Goal: Task Accomplishment & Management: Complete application form

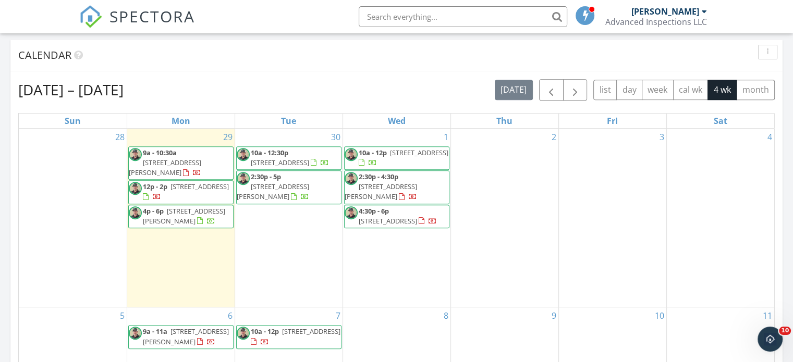
scroll to position [365, 0]
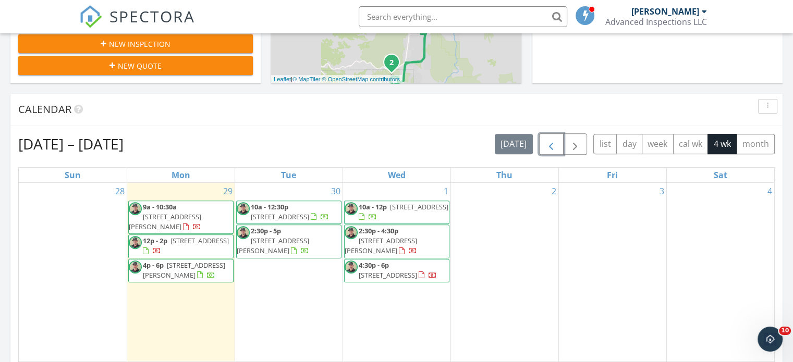
click at [559, 143] on button "button" at bounding box center [551, 143] width 25 height 21
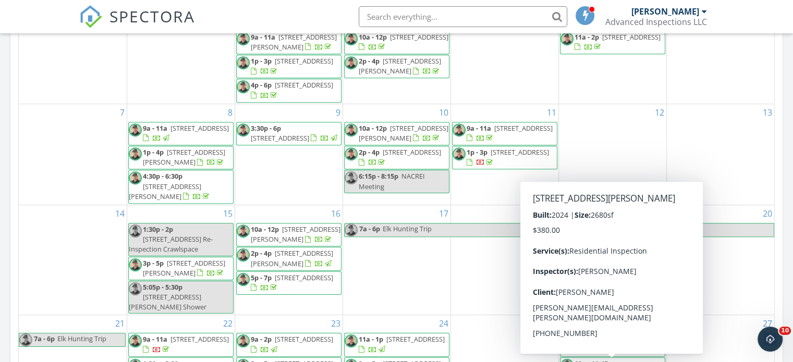
scroll to position [469, 0]
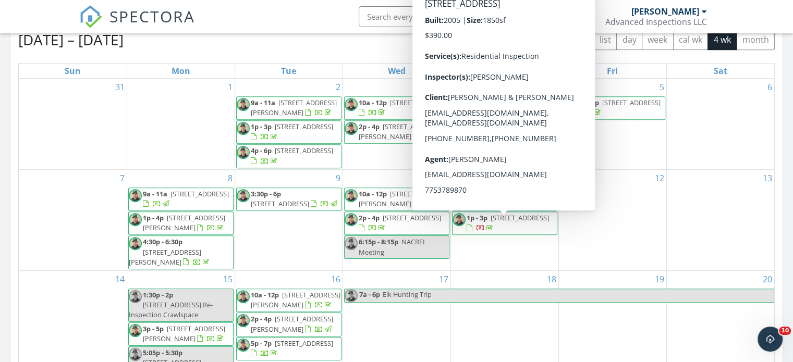
click at [493, 223] on span "1376 Horse Creek Way, Fernley 89408" at bounding box center [520, 217] width 58 height 9
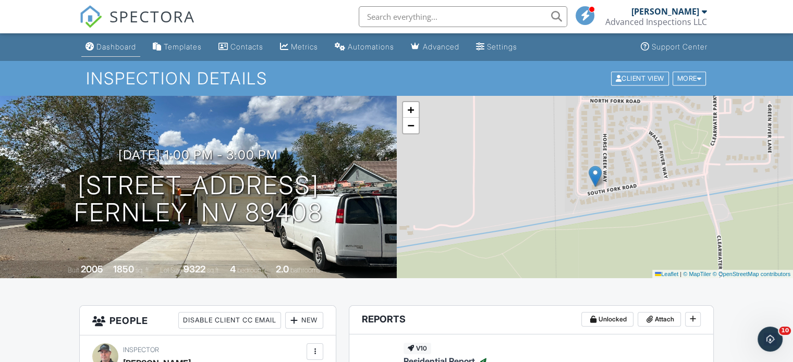
click at [115, 47] on div "Dashboard" at bounding box center [116, 46] width 40 height 9
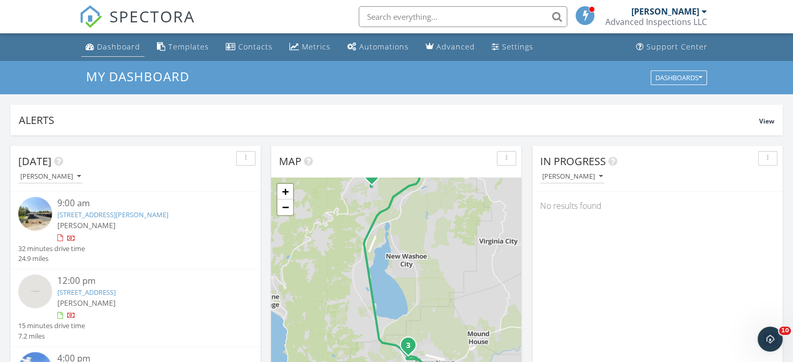
click at [110, 47] on div "Dashboard" at bounding box center [118, 47] width 43 height 10
click at [111, 48] on div "Dashboard" at bounding box center [118, 47] width 43 height 10
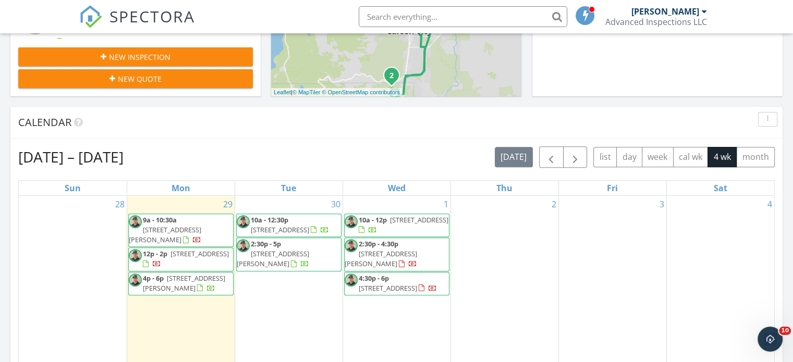
scroll to position [313, 0]
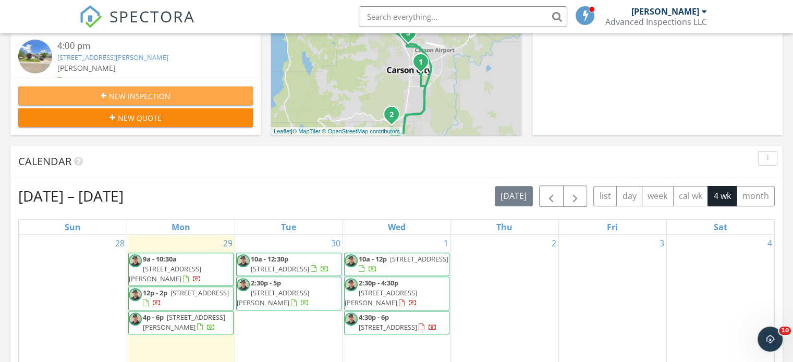
click at [140, 94] on span "New Inspection" at bounding box center [140, 96] width 62 height 11
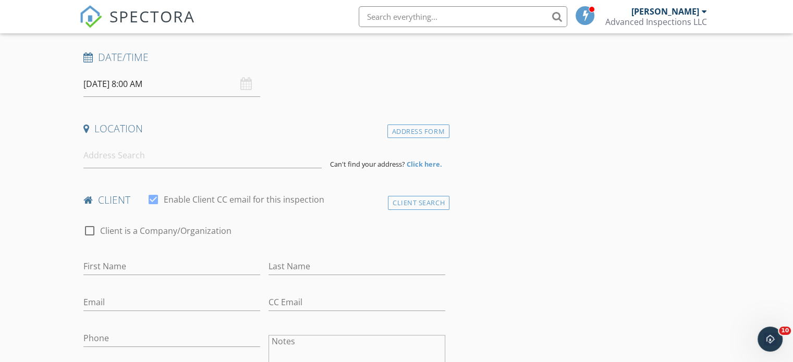
scroll to position [156, 0]
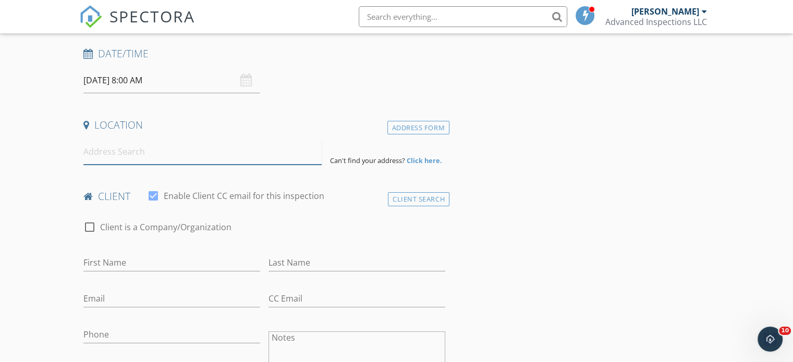
click at [116, 152] on input at bounding box center [202, 152] width 238 height 26
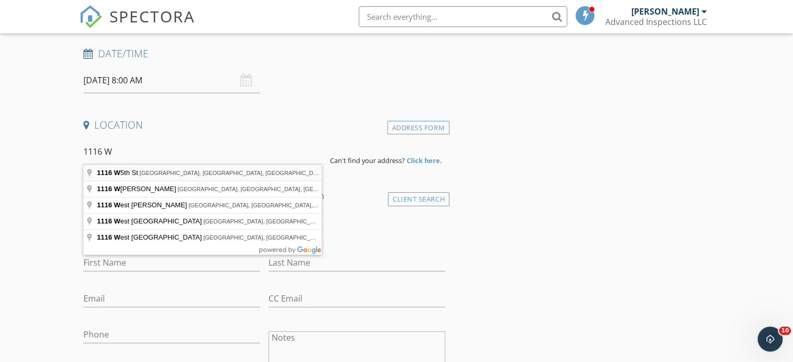
type input "[STREET_ADDRESS]"
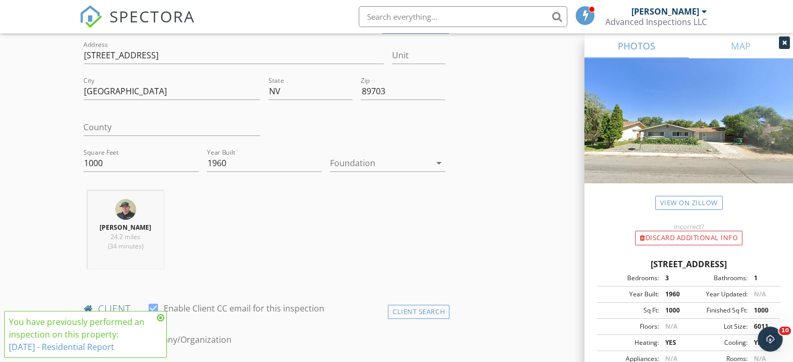
scroll to position [261, 0]
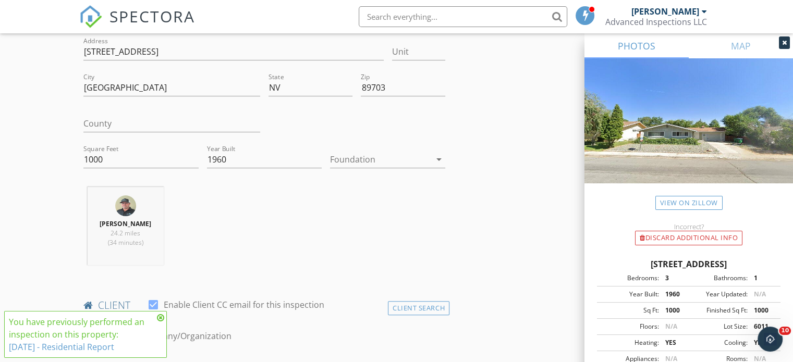
click at [161, 317] on icon at bounding box center [160, 318] width 7 height 8
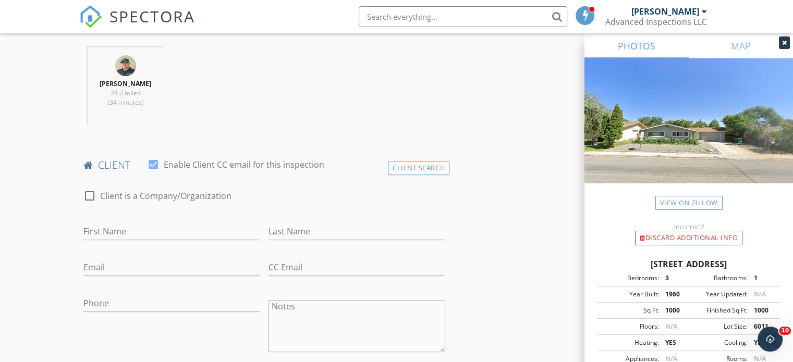
scroll to position [417, 0]
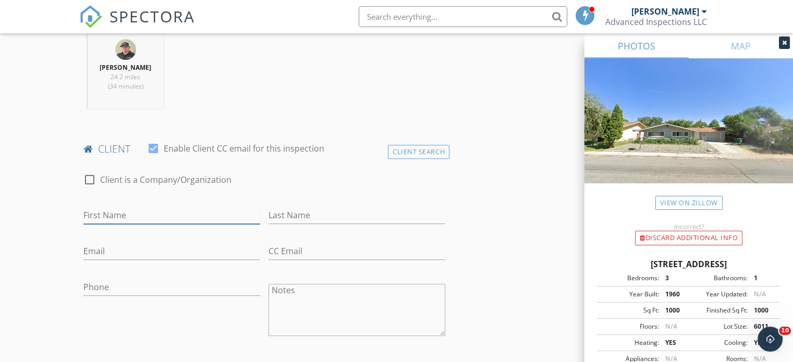
click at [106, 214] on input "First Name" at bounding box center [171, 215] width 177 height 17
type input "[PERSON_NAME]"
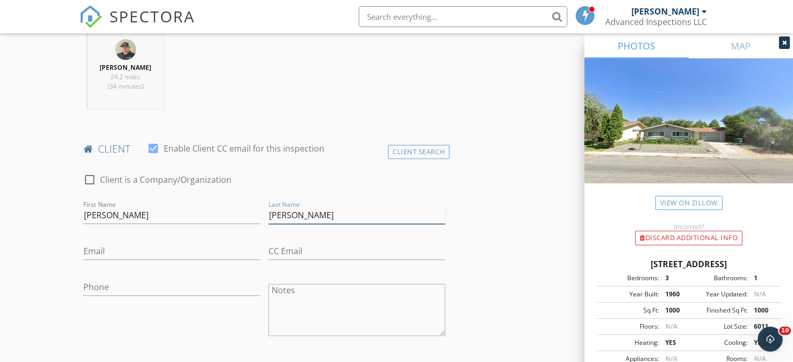
type input "[PERSON_NAME]"
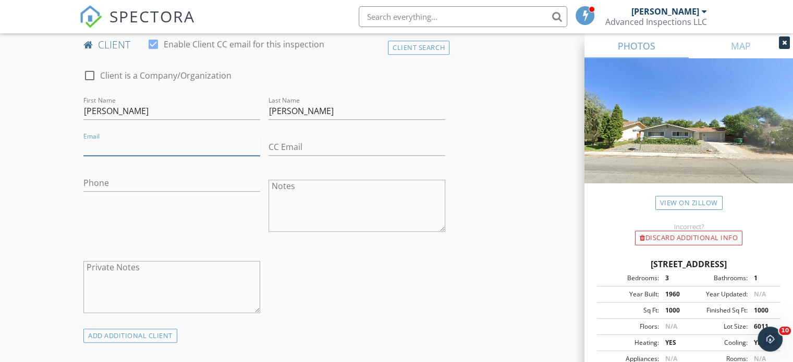
scroll to position [469, 0]
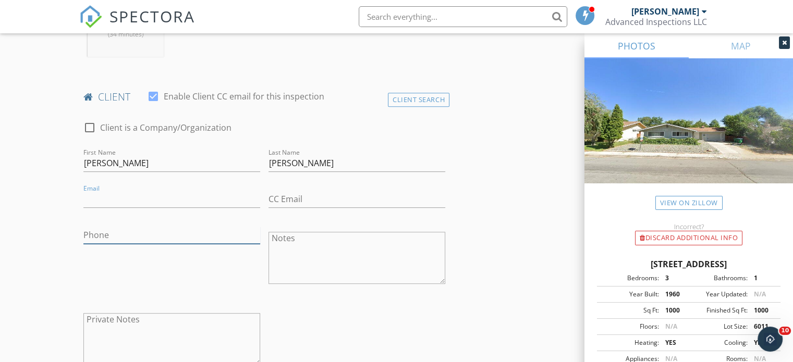
click at [94, 233] on input "Phone" at bounding box center [171, 235] width 177 height 17
click at [103, 200] on input "Email" at bounding box center [171, 199] width 177 height 17
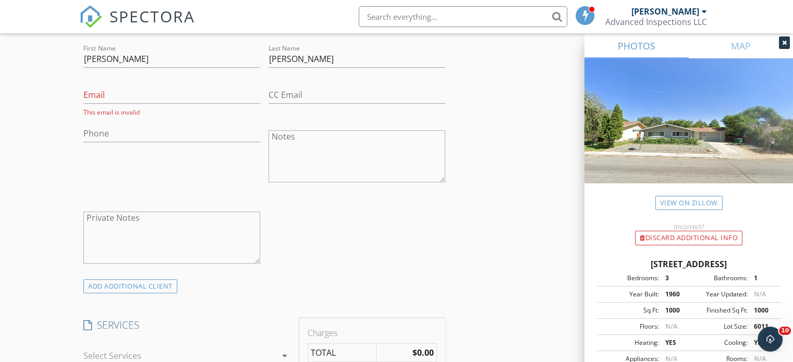
scroll to position [521, 0]
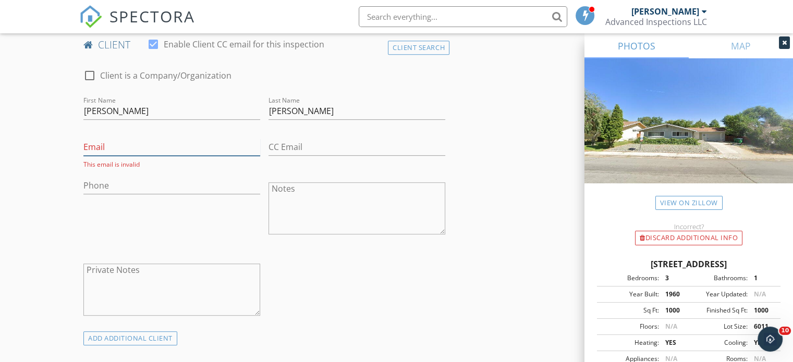
click at [105, 143] on input "Email" at bounding box center [171, 147] width 177 height 17
type input "[EMAIL_ADDRESS][DOMAIN_NAME]"
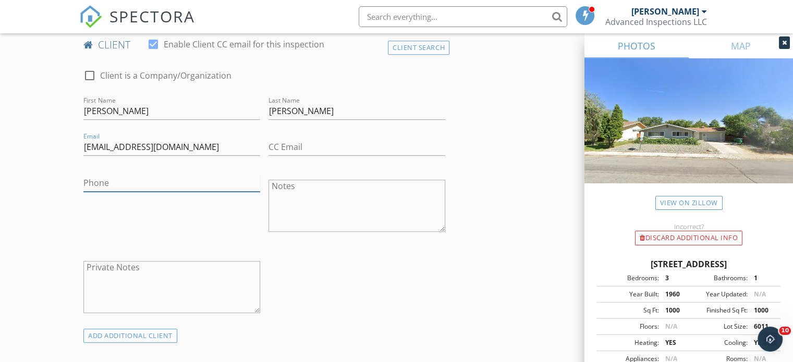
click at [98, 185] on input "Phone" at bounding box center [171, 183] width 177 height 17
type input "[PHONE_NUMBER]"
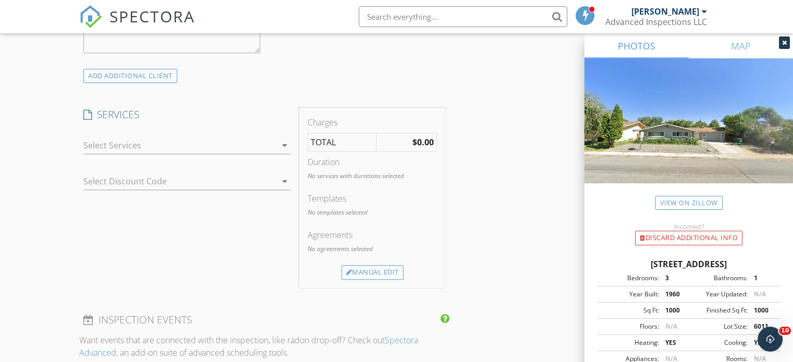
scroll to position [782, 0]
click at [125, 149] on div at bounding box center [179, 145] width 193 height 17
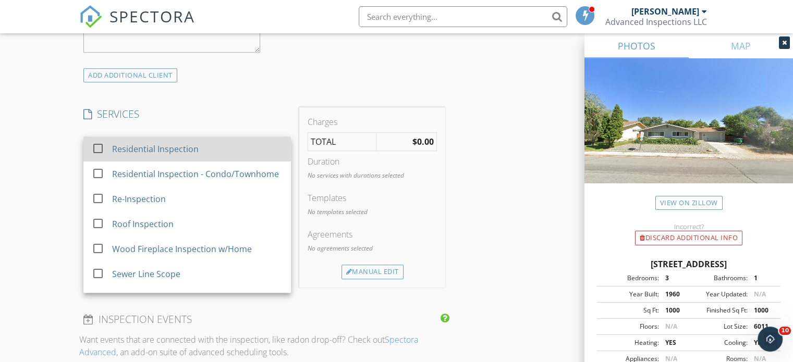
click at [128, 150] on div "Residential Inspection" at bounding box center [155, 149] width 87 height 13
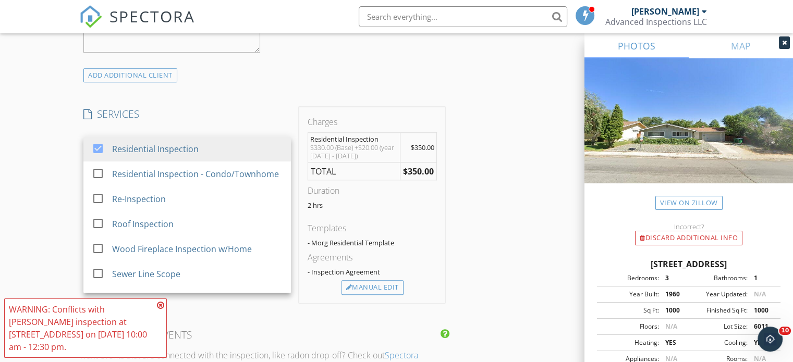
click at [160, 310] on icon at bounding box center [160, 305] width 7 height 8
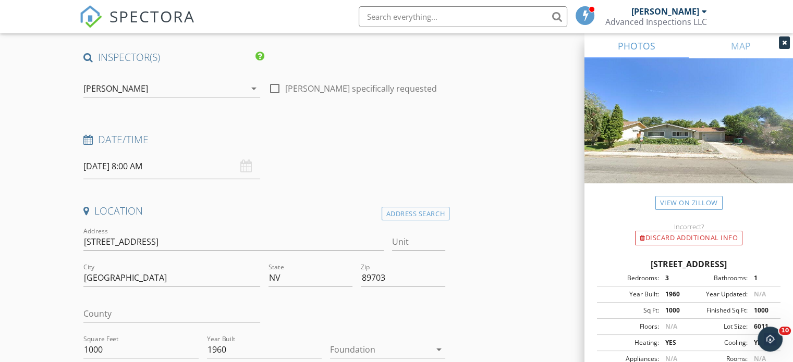
scroll to position [52, 0]
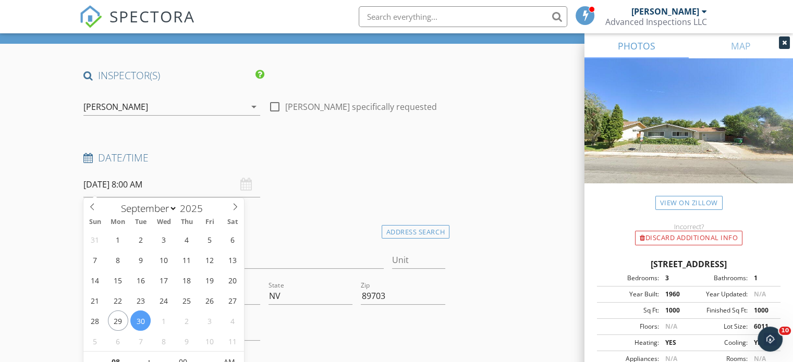
click at [129, 190] on input "[DATE] 8:00 AM" at bounding box center [171, 185] width 177 height 26
select select "9"
type input "[DATE] 8:00 AM"
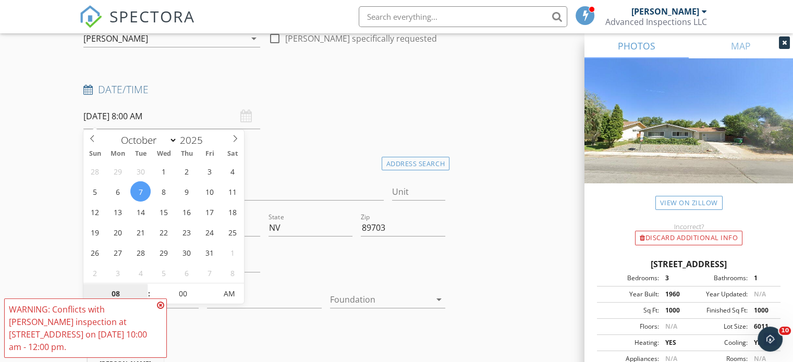
scroll to position [166, 0]
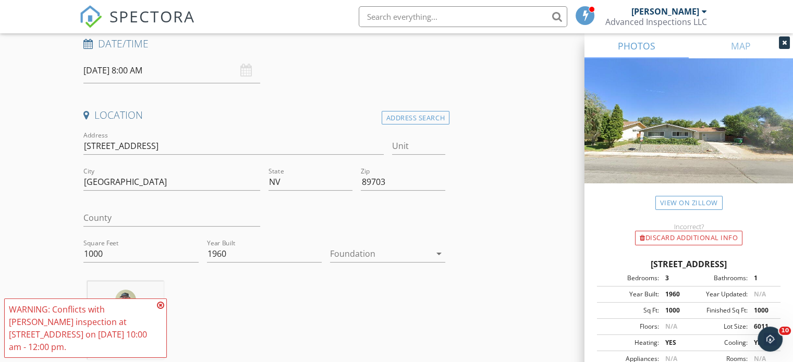
click at [160, 306] on icon at bounding box center [160, 305] width 7 height 8
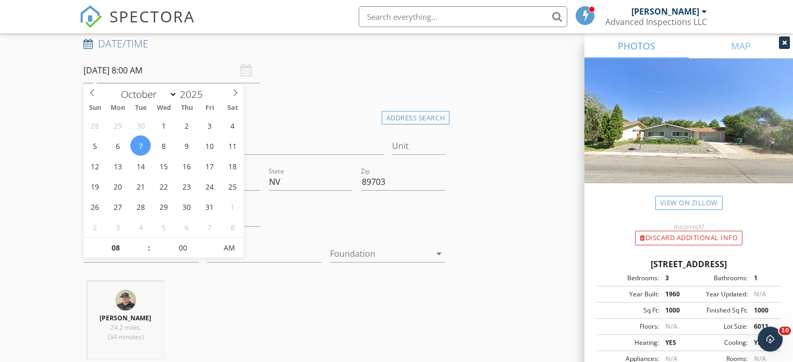
click at [164, 65] on input "[DATE] 8:00 AM" at bounding box center [171, 71] width 177 height 26
type input "09"
type input "[DATE] 9:00 AM"
click at [145, 240] on span at bounding box center [143, 243] width 7 height 10
type input "10"
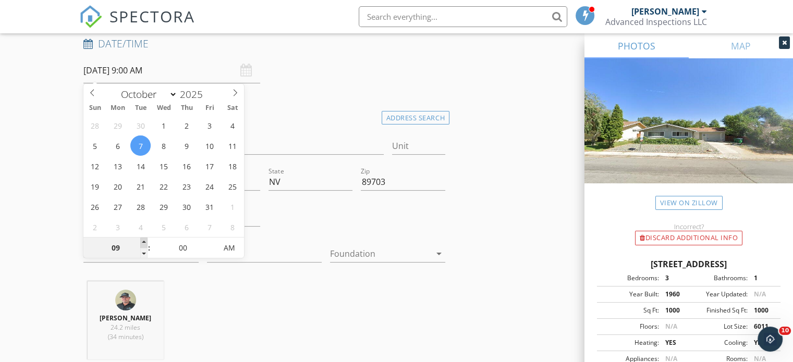
type input "[DATE] 10:00 AM"
click at [145, 240] on span at bounding box center [143, 243] width 7 height 10
type input "11"
type input "[DATE] 11:00 AM"
click at [145, 240] on span at bounding box center [143, 243] width 7 height 10
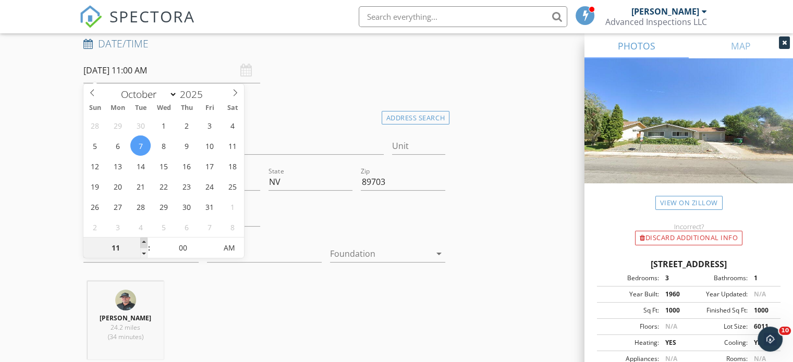
type input "12"
type input "[DATE] 12:00 PM"
click at [145, 240] on span at bounding box center [143, 243] width 7 height 10
type input "01"
type input "[DATE] 1:00 PM"
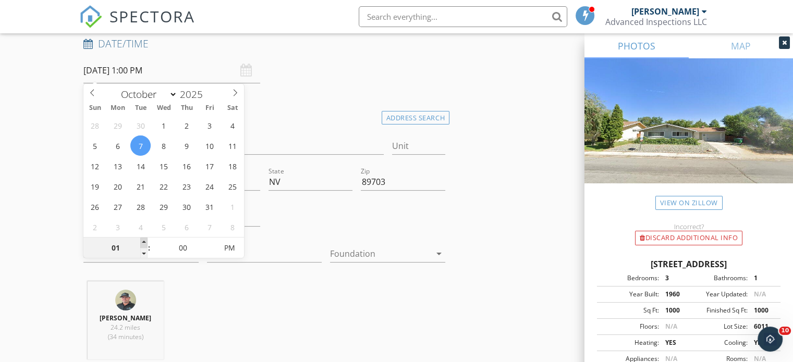
click at [145, 240] on span at bounding box center [143, 243] width 7 height 10
type input "02"
type input "[DATE] 2:00 PM"
click at [145, 240] on span at bounding box center [143, 243] width 7 height 10
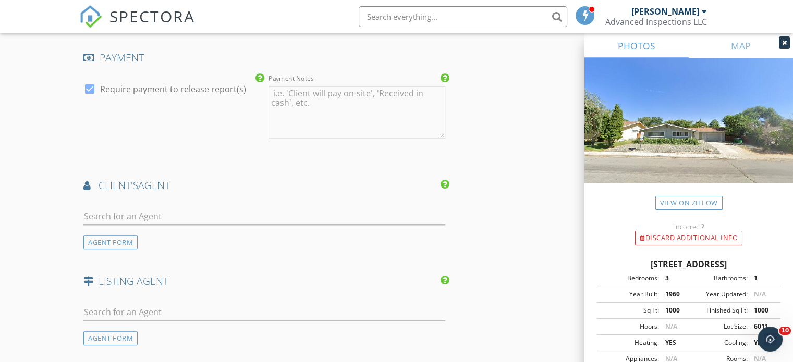
scroll to position [1157, 0]
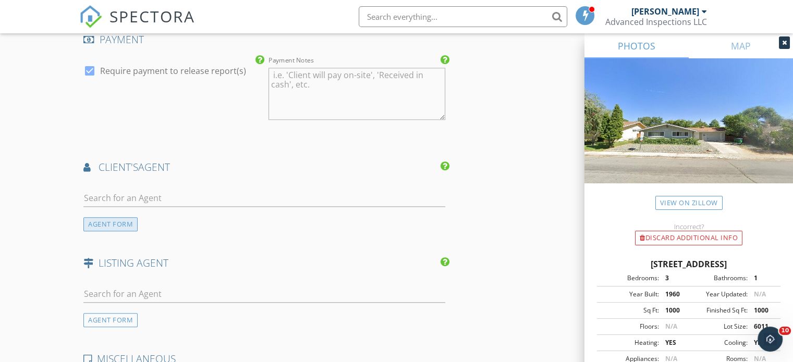
click at [105, 225] on div "AGENT FORM" at bounding box center [110, 224] width 54 height 14
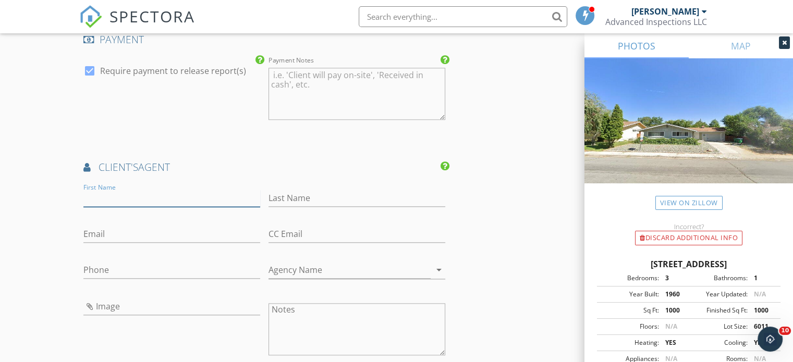
click at [111, 193] on input "First Name" at bounding box center [171, 198] width 177 height 17
type input "[PERSON_NAME]"
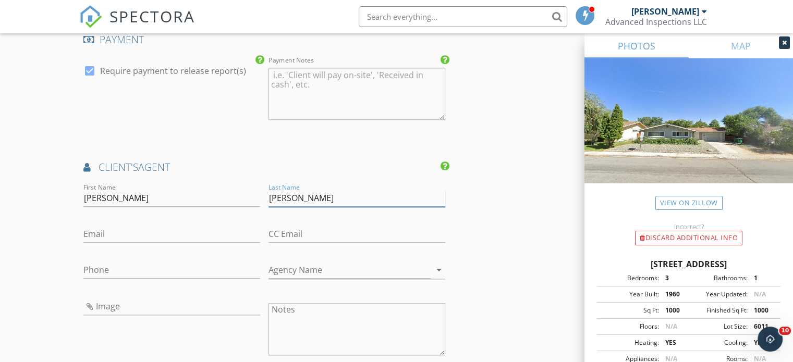
type input "[PERSON_NAME]"
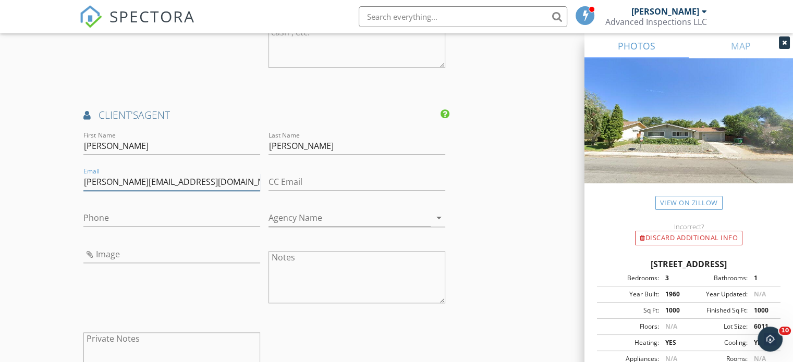
type input "[PERSON_NAME][EMAIL_ADDRESS][DOMAIN_NAME]"
click at [94, 212] on input "Phone" at bounding box center [171, 218] width 177 height 17
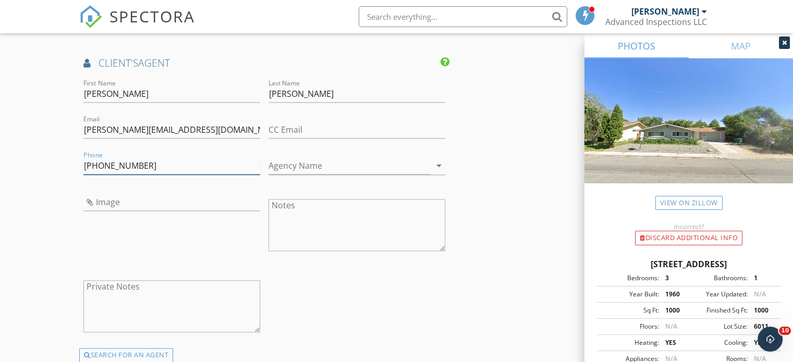
type input "[PHONE_NUMBER]"
click at [319, 165] on input "Agency Name" at bounding box center [350, 165] width 162 height 17
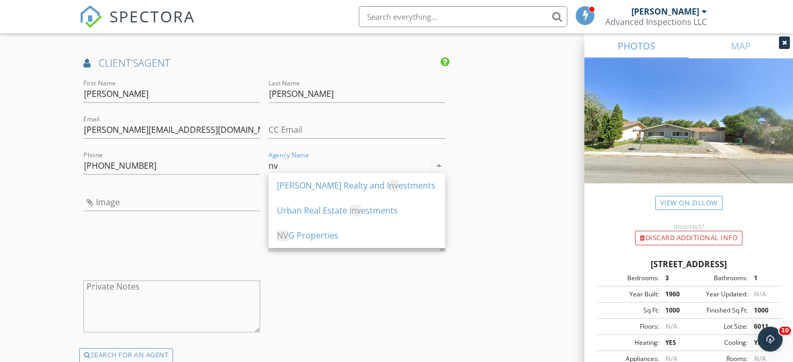
type input "n"
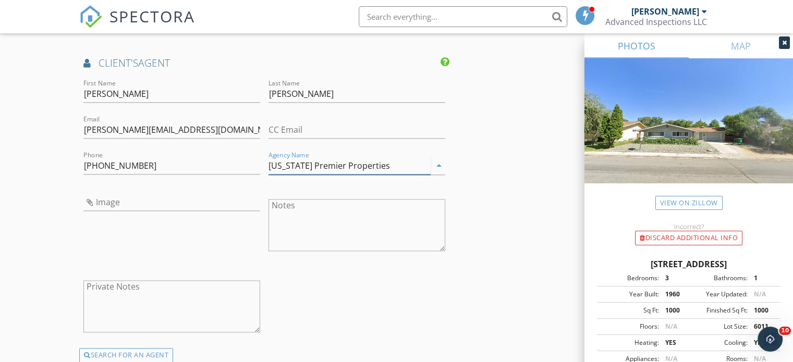
type input "[US_STATE] Premier Properties"
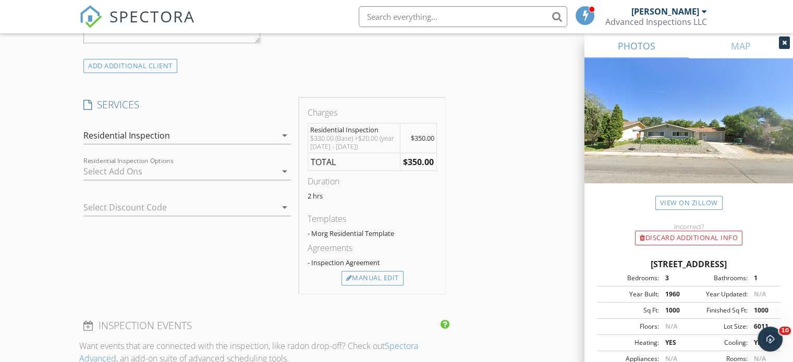
scroll to position [803, 0]
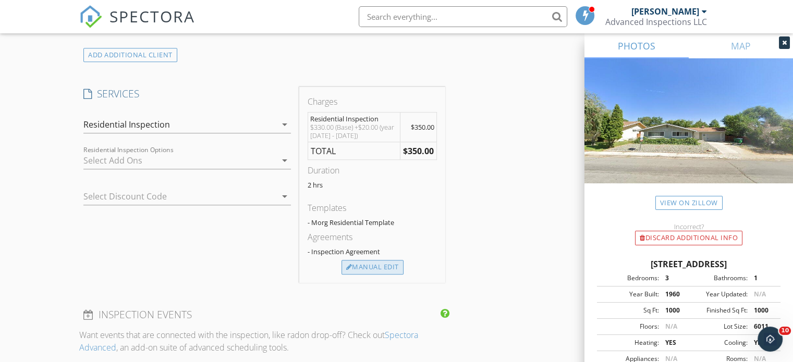
click at [375, 266] on div "Manual Edit" at bounding box center [373, 267] width 62 height 15
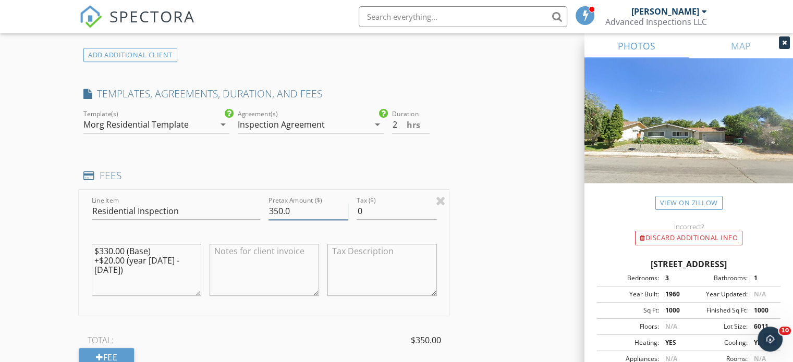
click at [282, 208] on input "350.0" at bounding box center [309, 211] width 80 height 17
type input "375.0"
click at [197, 258] on textarea "$330.00 (Base) +$20.00 (year [DATE] - [DATE])" at bounding box center [147, 270] width 110 height 52
type textarea "$375.00"
click at [454, 230] on div "INSPECTOR(S) check_box [PERSON_NAME] PRIMARY [PERSON_NAME] arrow_drop_down chec…" at bounding box center [396, 347] width 635 height 2059
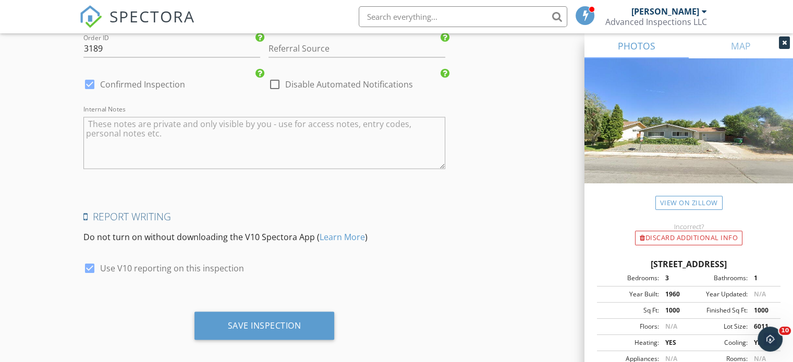
scroll to position [1839, 0]
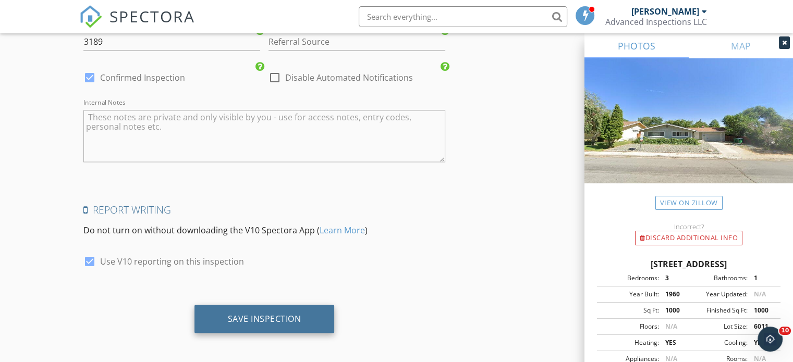
click at [252, 321] on div "Save Inspection" at bounding box center [265, 318] width 74 height 10
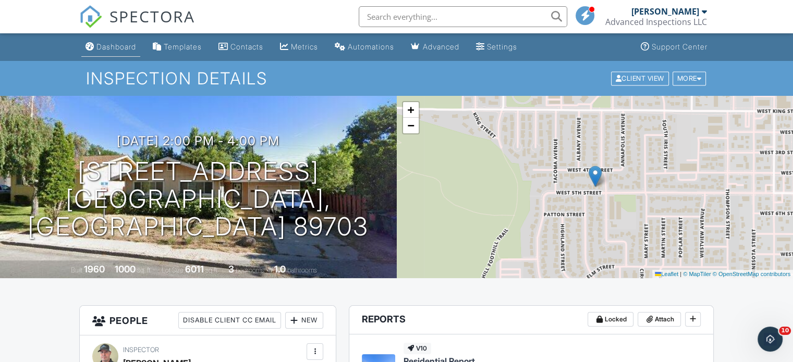
click at [111, 46] on div "Dashboard" at bounding box center [116, 46] width 40 height 9
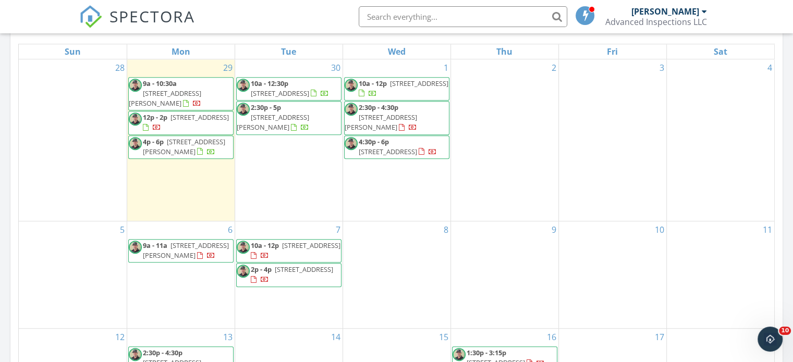
scroll to position [521, 0]
